Goal: Transaction & Acquisition: Purchase product/service

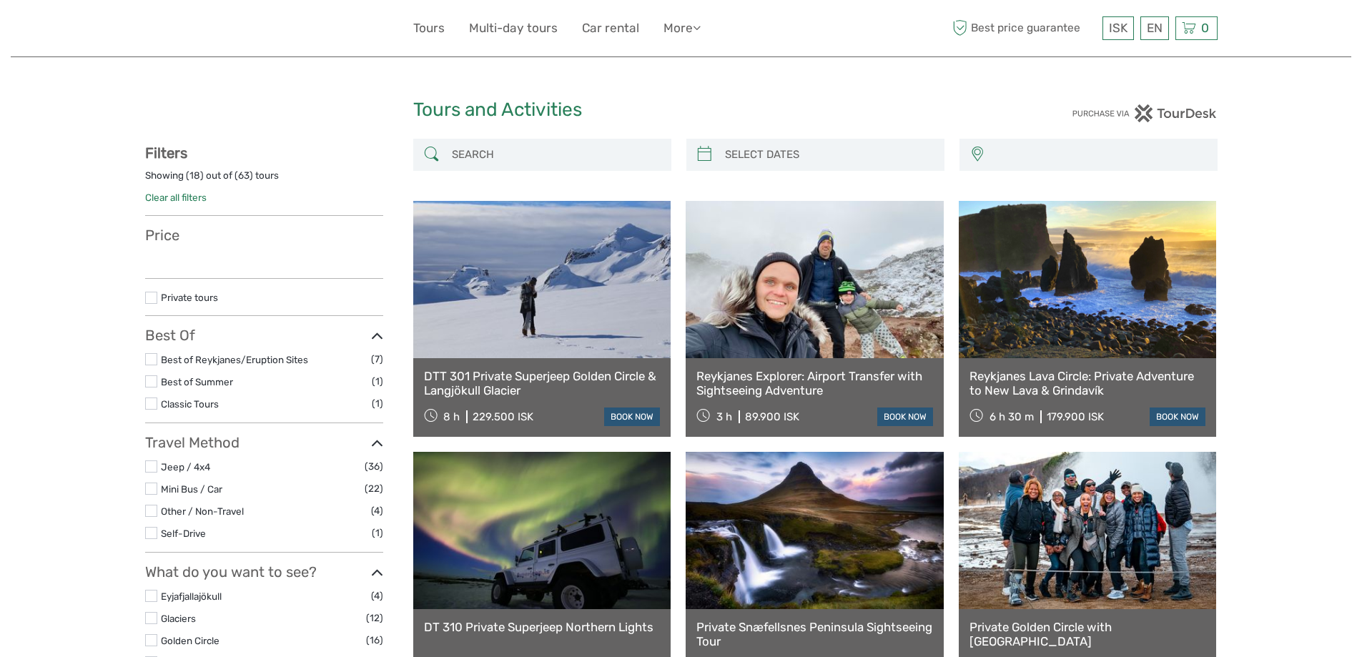
select select
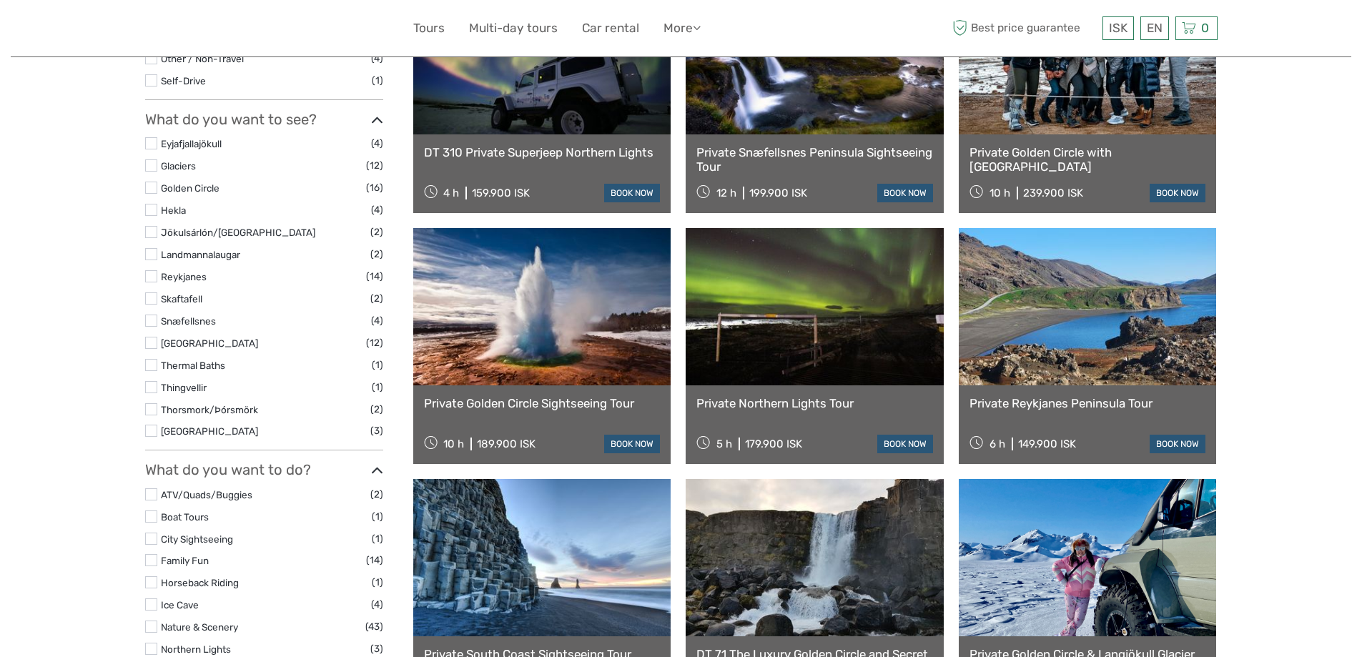
scroll to position [286, 0]
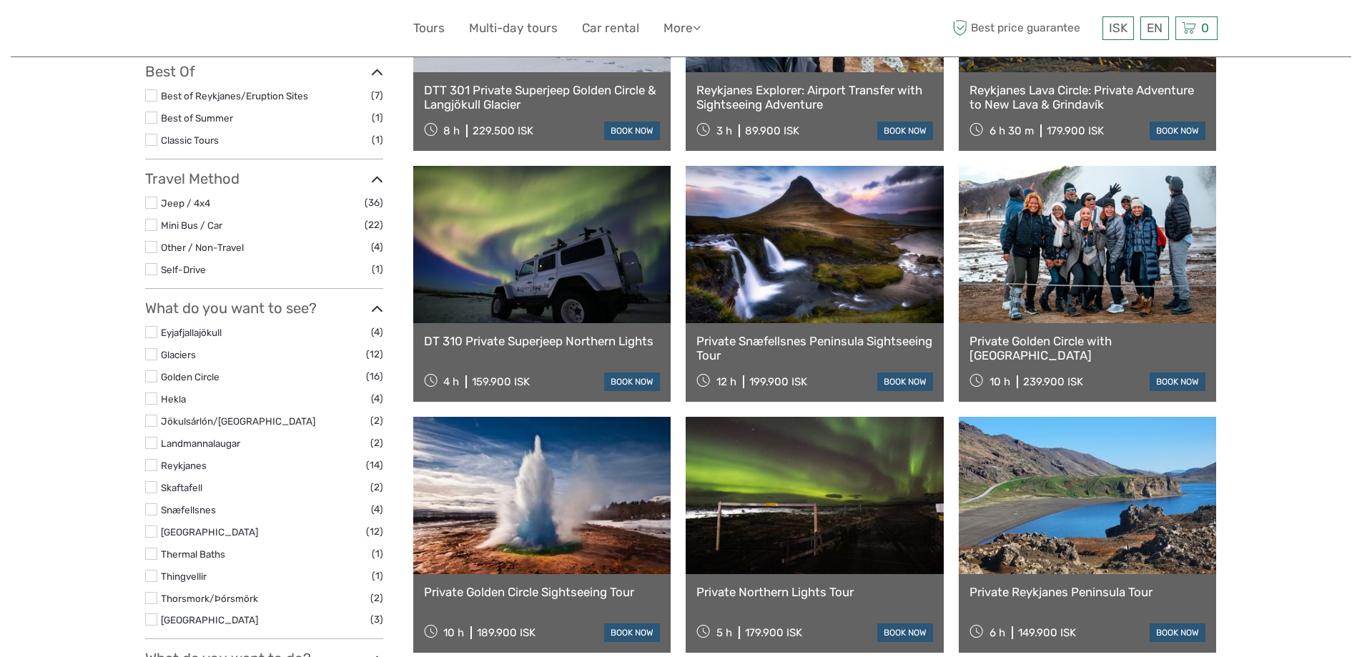
click at [810, 487] on link at bounding box center [815, 495] width 258 height 157
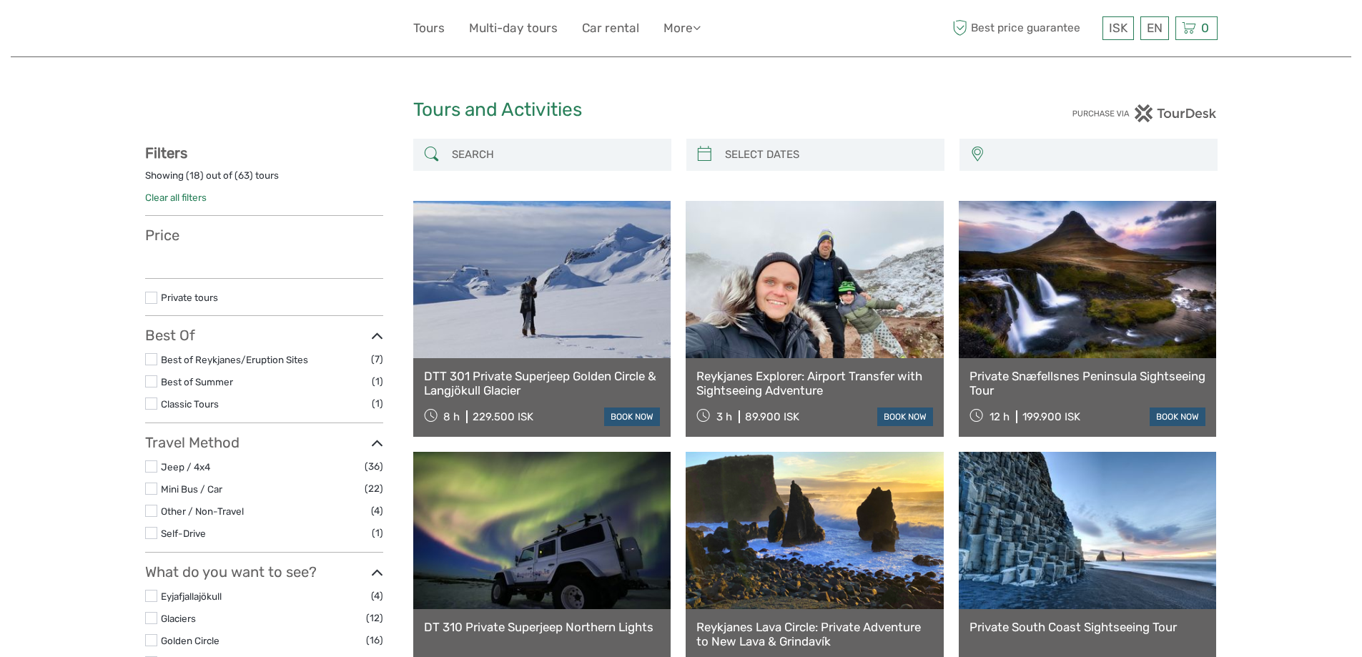
select select
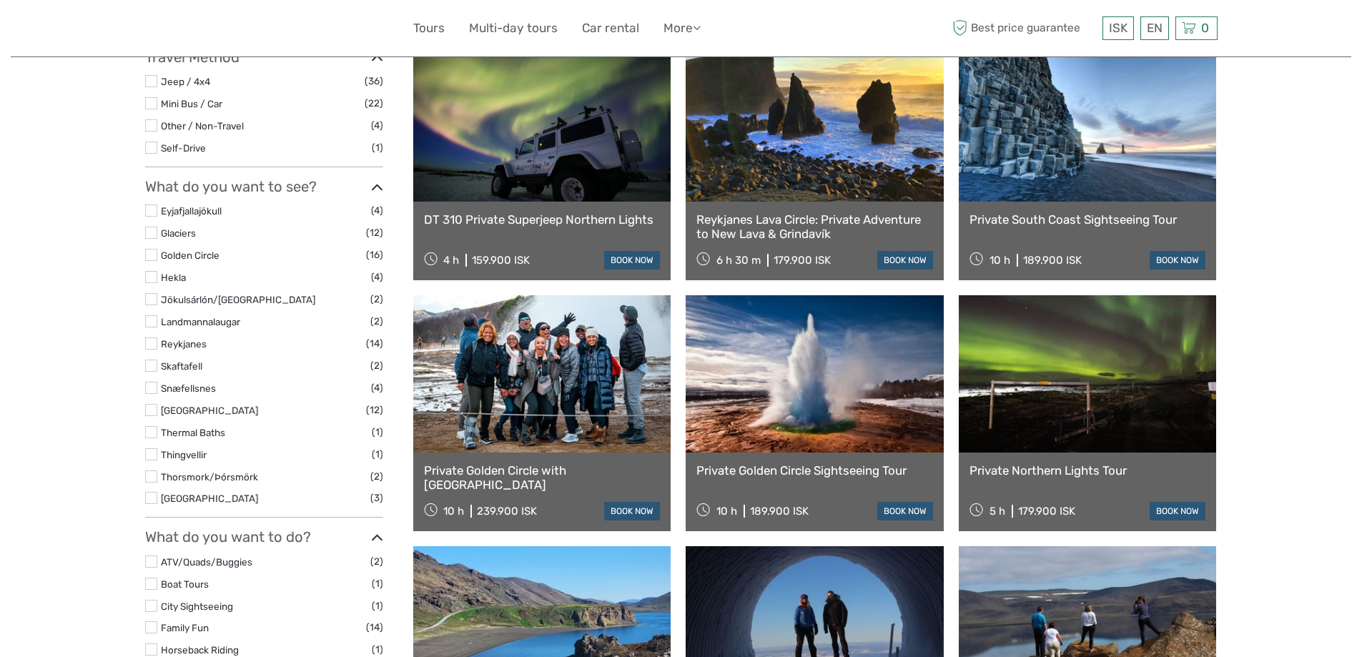
scroll to position [429, 0]
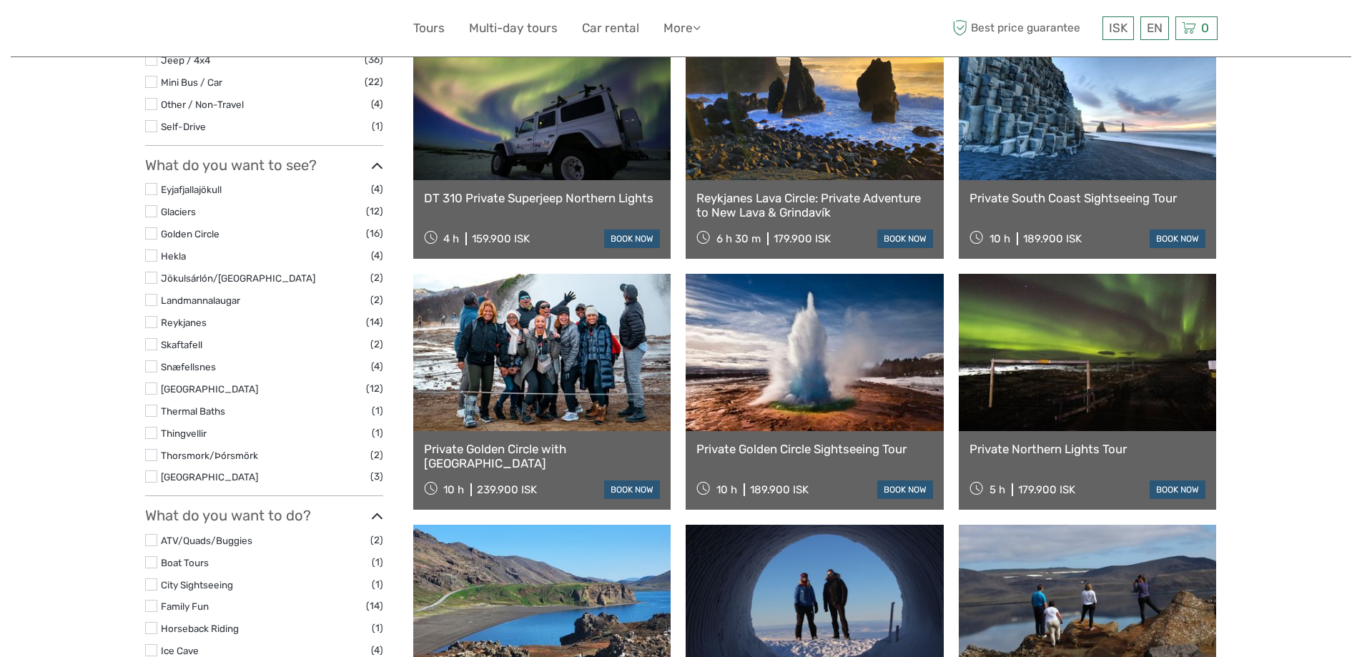
click at [1089, 315] on link at bounding box center [1088, 352] width 258 height 157
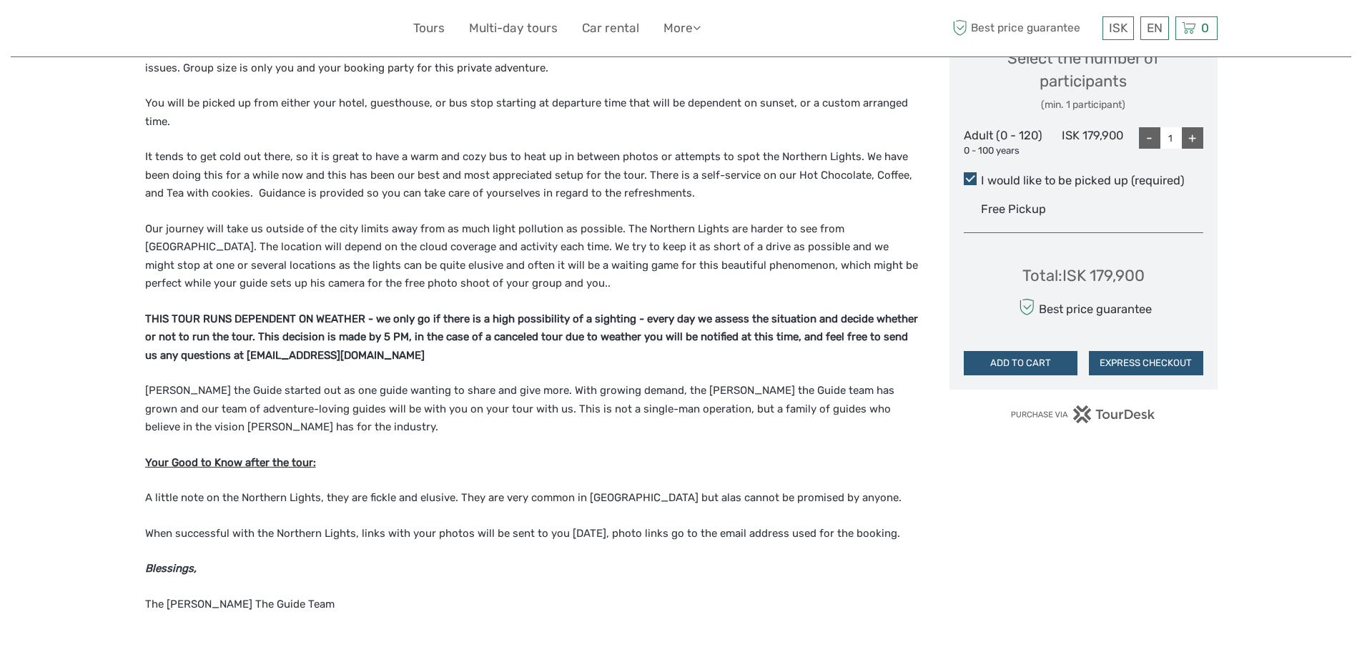
scroll to position [715, 0]
click at [1144, 359] on button "EXPRESS CHECKOUT" at bounding box center [1146, 362] width 114 height 24
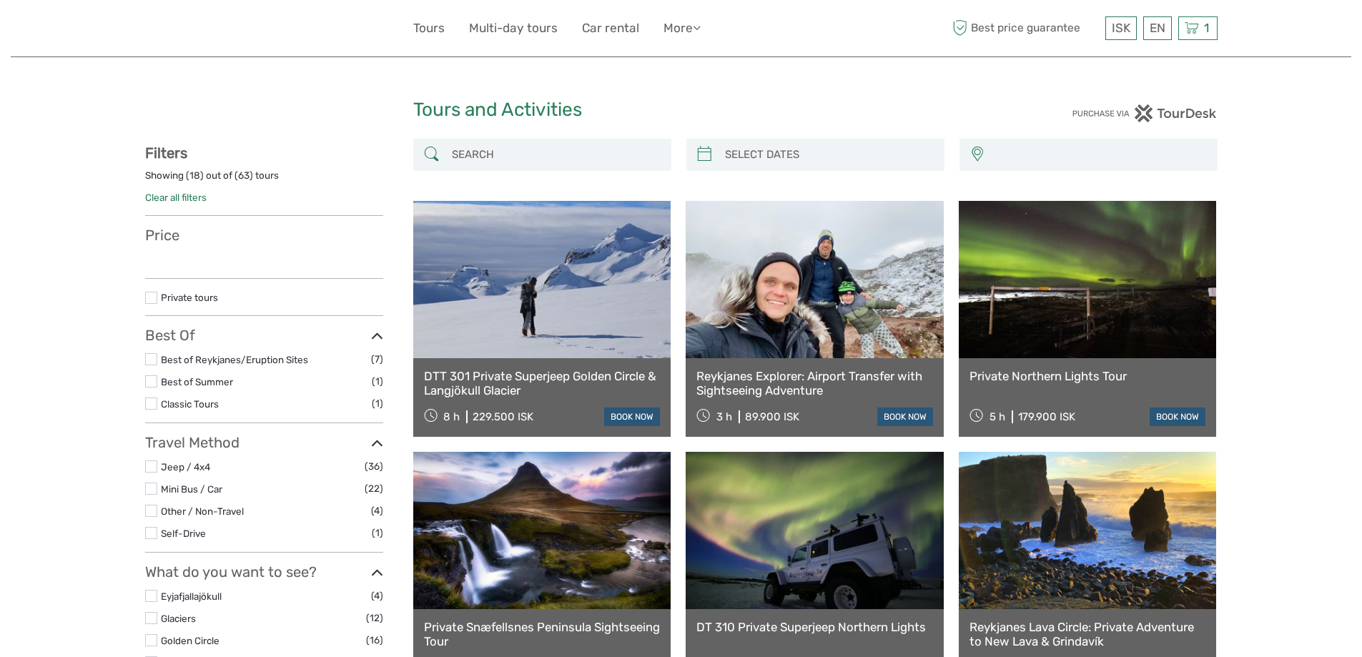
select select
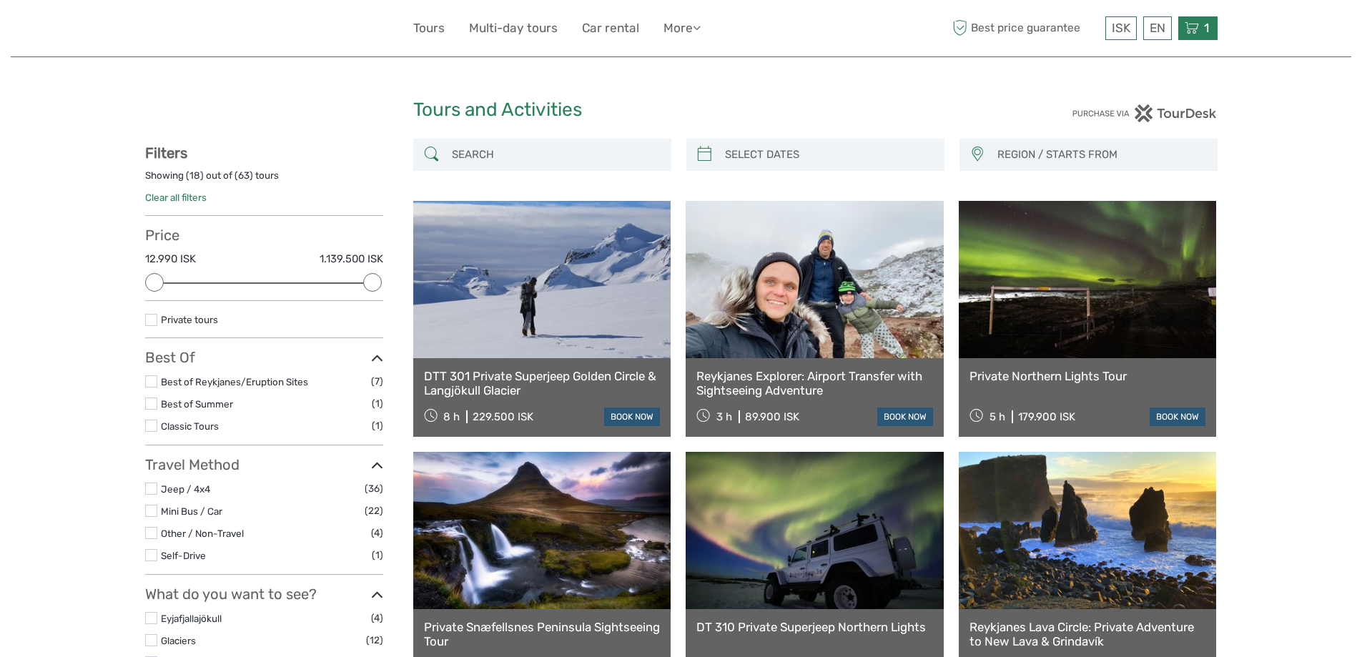
click at [1196, 29] on icon at bounding box center [1192, 28] width 14 height 18
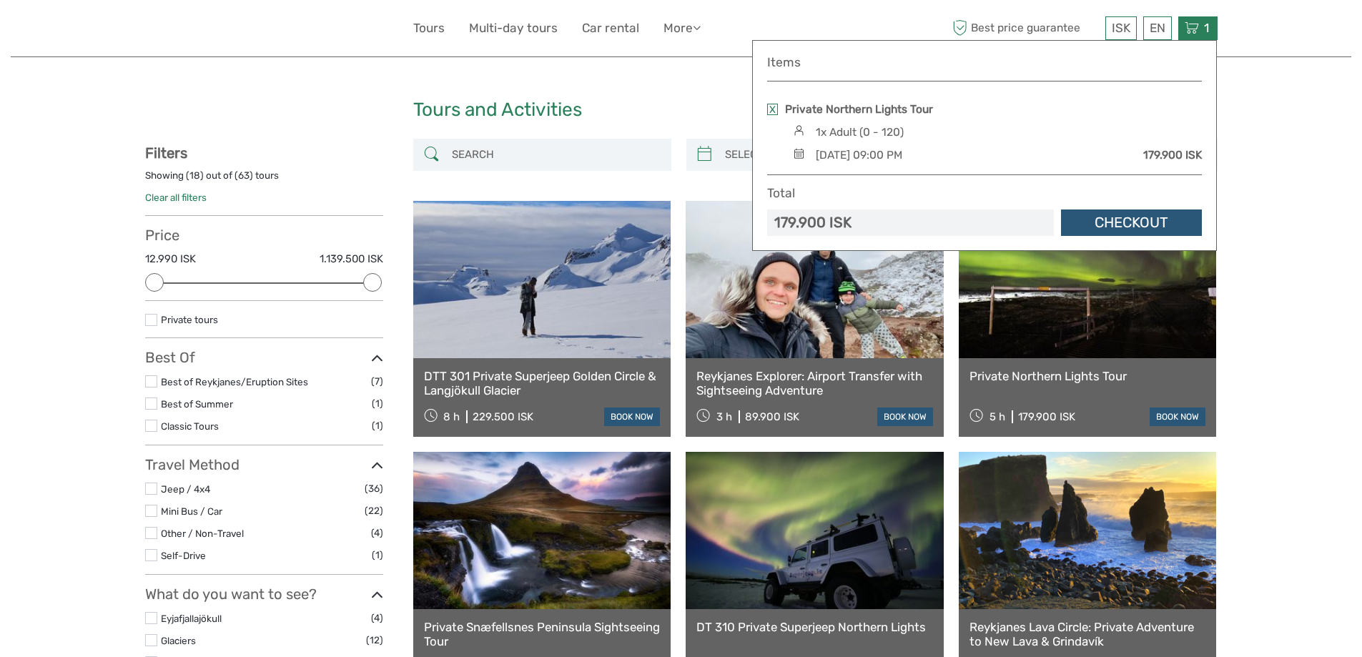
click at [1137, 218] on link "Checkout" at bounding box center [1131, 223] width 141 height 26
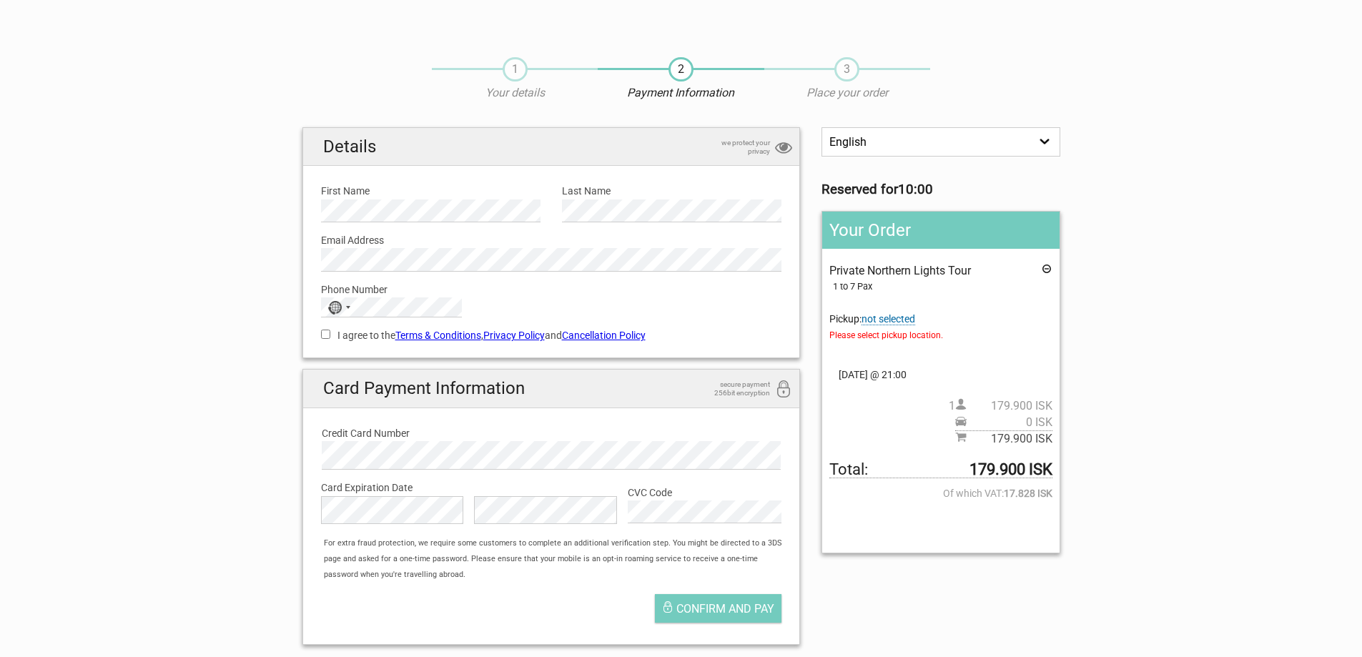
click at [893, 320] on span "not selected" at bounding box center [889, 319] width 54 height 12
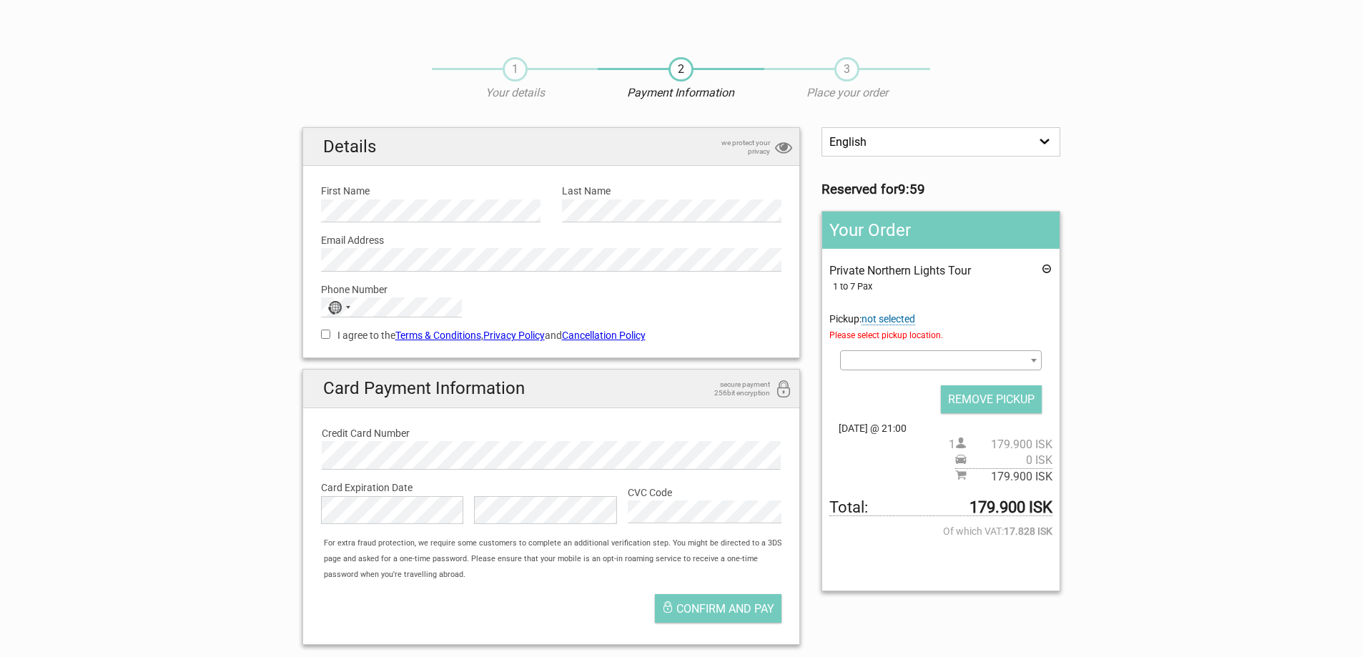
click at [1031, 360] on b at bounding box center [1034, 361] width 6 height 4
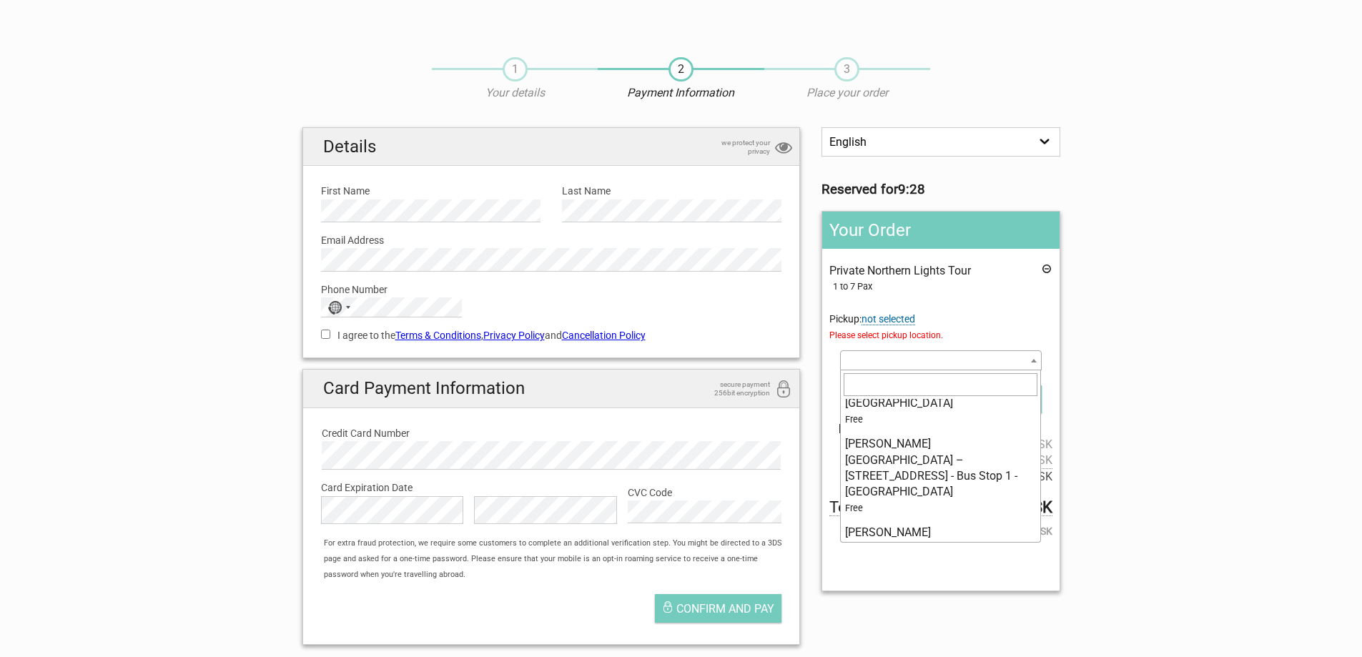
scroll to position [7581, 0]
click at [1302, 260] on section "1 Your details 2 Payment Information 3 Place your order English Español Deutsch…" at bounding box center [681, 350] width 1362 height 614
